Goal: Navigation & Orientation: Find specific page/section

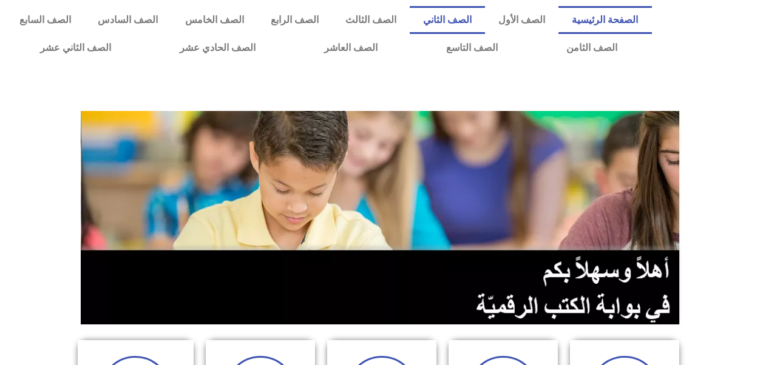
click at [461, 22] on link "الصف الثاني" at bounding box center [447, 20] width 75 height 28
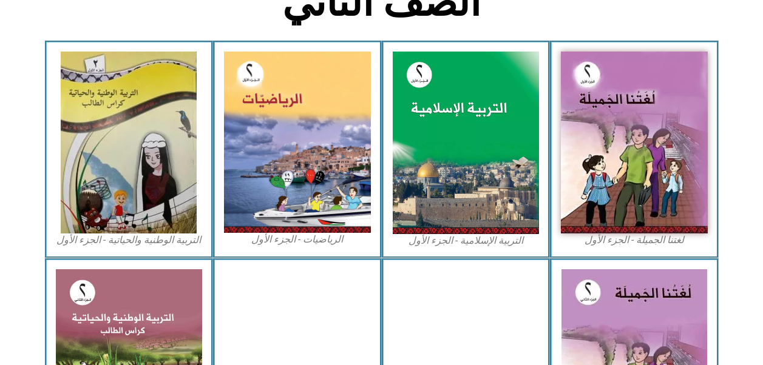
scroll to position [337, 0]
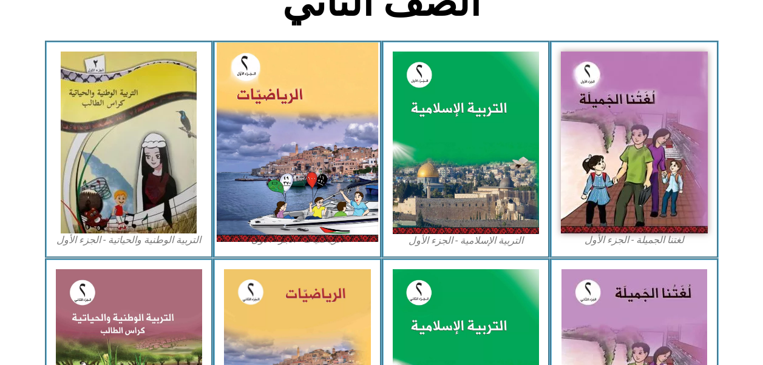
click at [272, 184] on img at bounding box center [297, 142] width 161 height 200
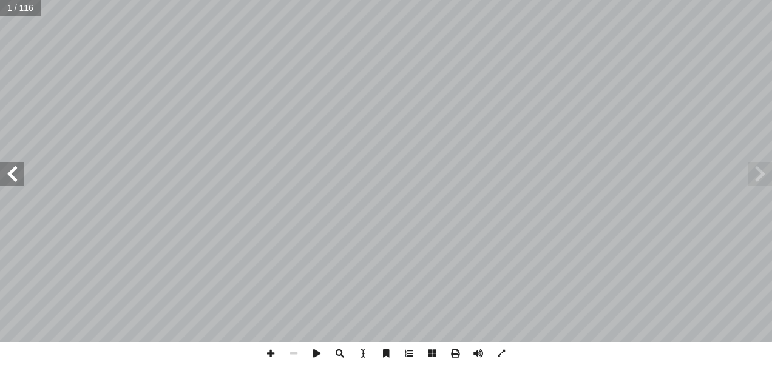
click at [11, 180] on span at bounding box center [12, 174] width 24 height 24
click at [8, 174] on span at bounding box center [12, 174] width 24 height 24
click at [2, 172] on span at bounding box center [12, 174] width 24 height 24
click at [12, 172] on span at bounding box center [12, 174] width 24 height 24
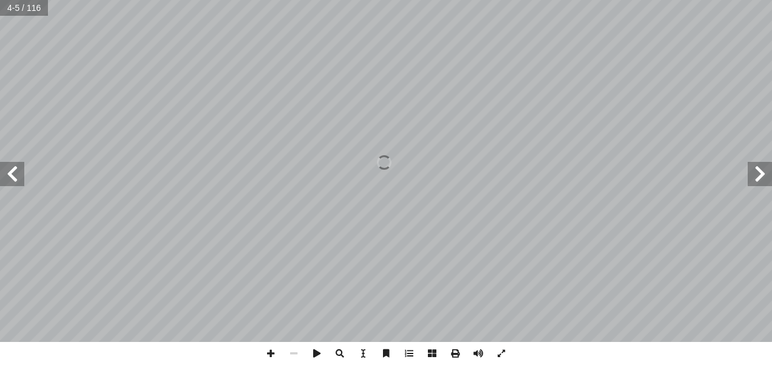
click at [20, 175] on span at bounding box center [12, 174] width 24 height 24
click at [13, 168] on span at bounding box center [12, 174] width 24 height 24
click at [10, 175] on span at bounding box center [12, 174] width 24 height 24
click at [6, 168] on span at bounding box center [12, 174] width 24 height 24
